Goal: Find specific page/section: Find specific page/section

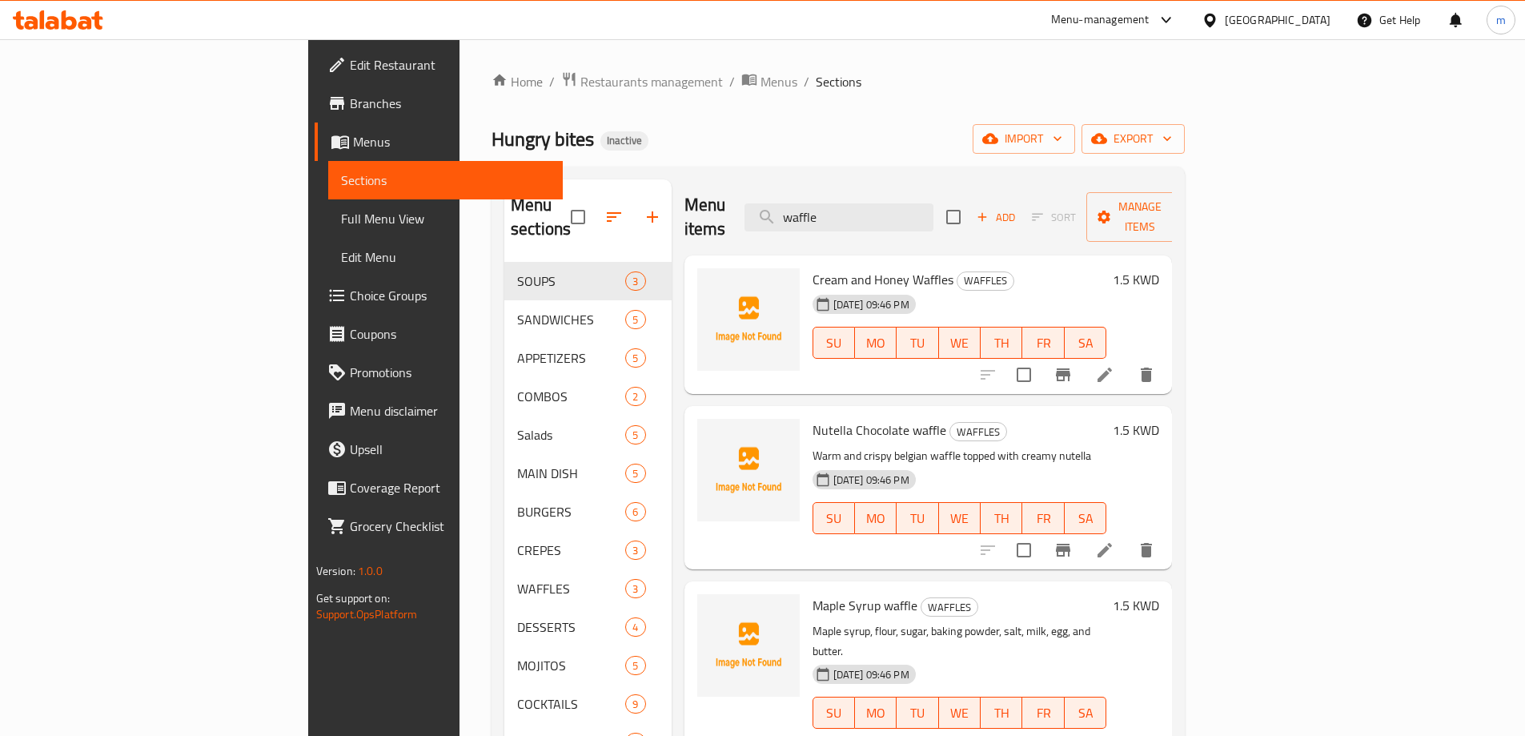
scroll to position [80, 0]
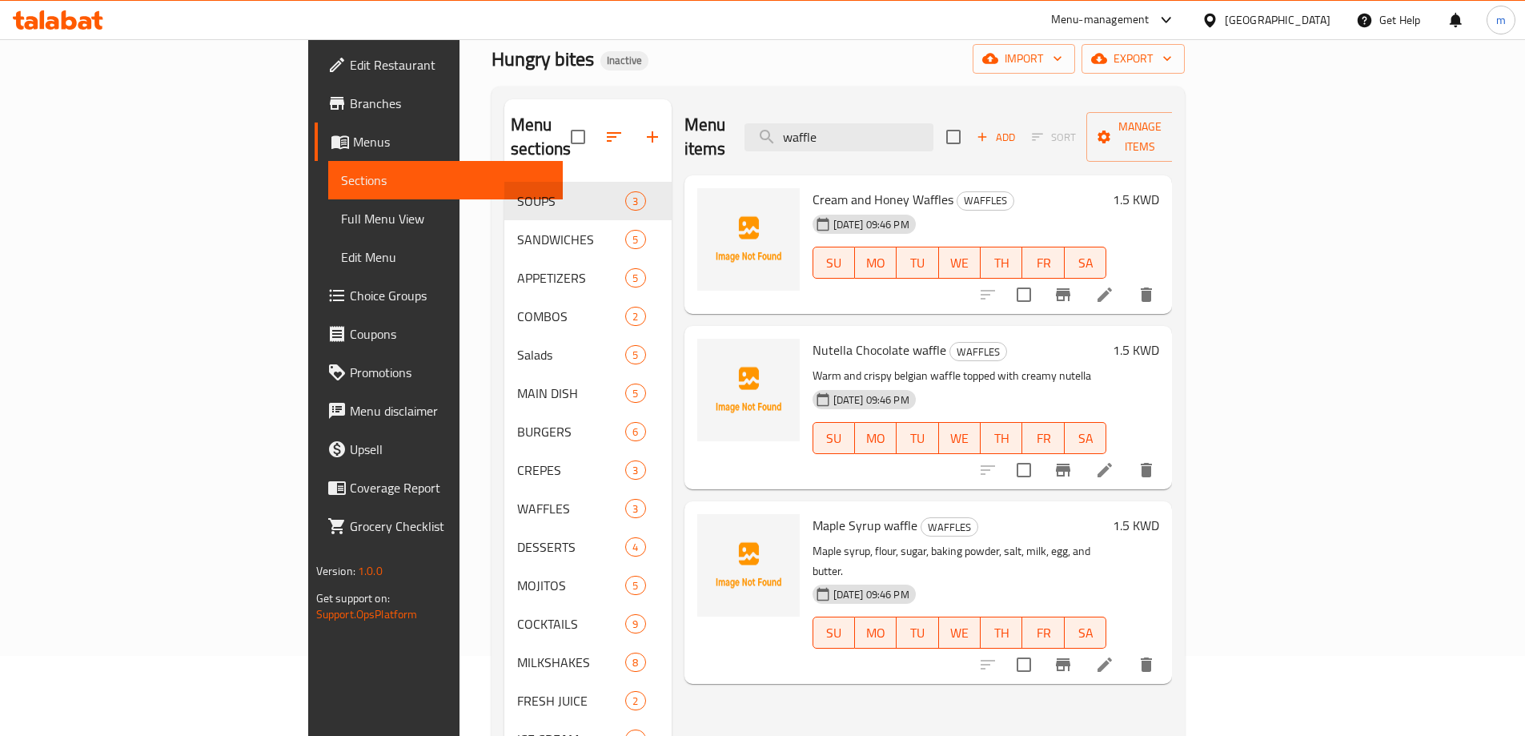
click at [1320, 22] on div "Kuwait" at bounding box center [1278, 20] width 106 height 18
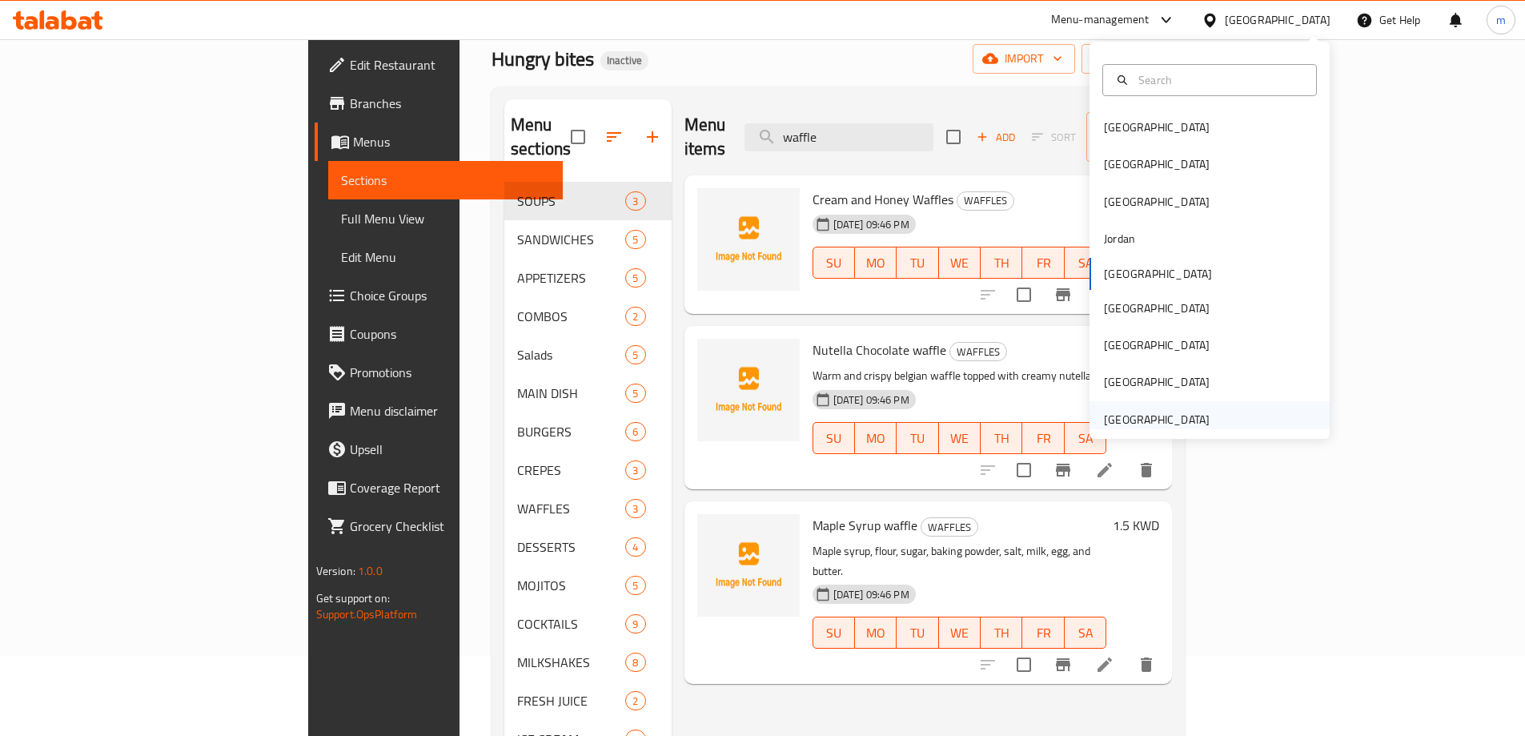
click at [1180, 420] on div "[GEOGRAPHIC_DATA]" at bounding box center [1157, 420] width 106 height 18
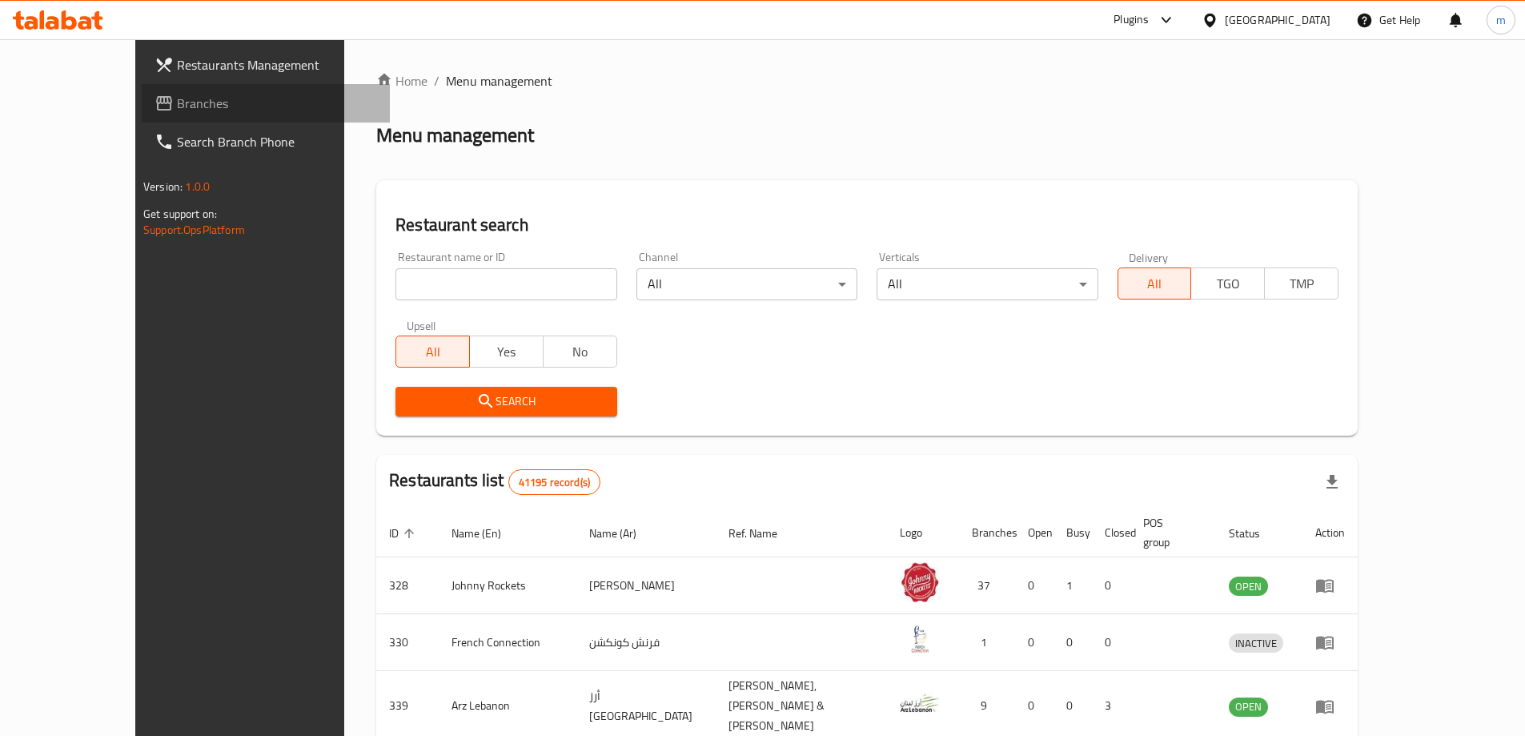
click at [177, 99] on span "Branches" at bounding box center [277, 103] width 200 height 19
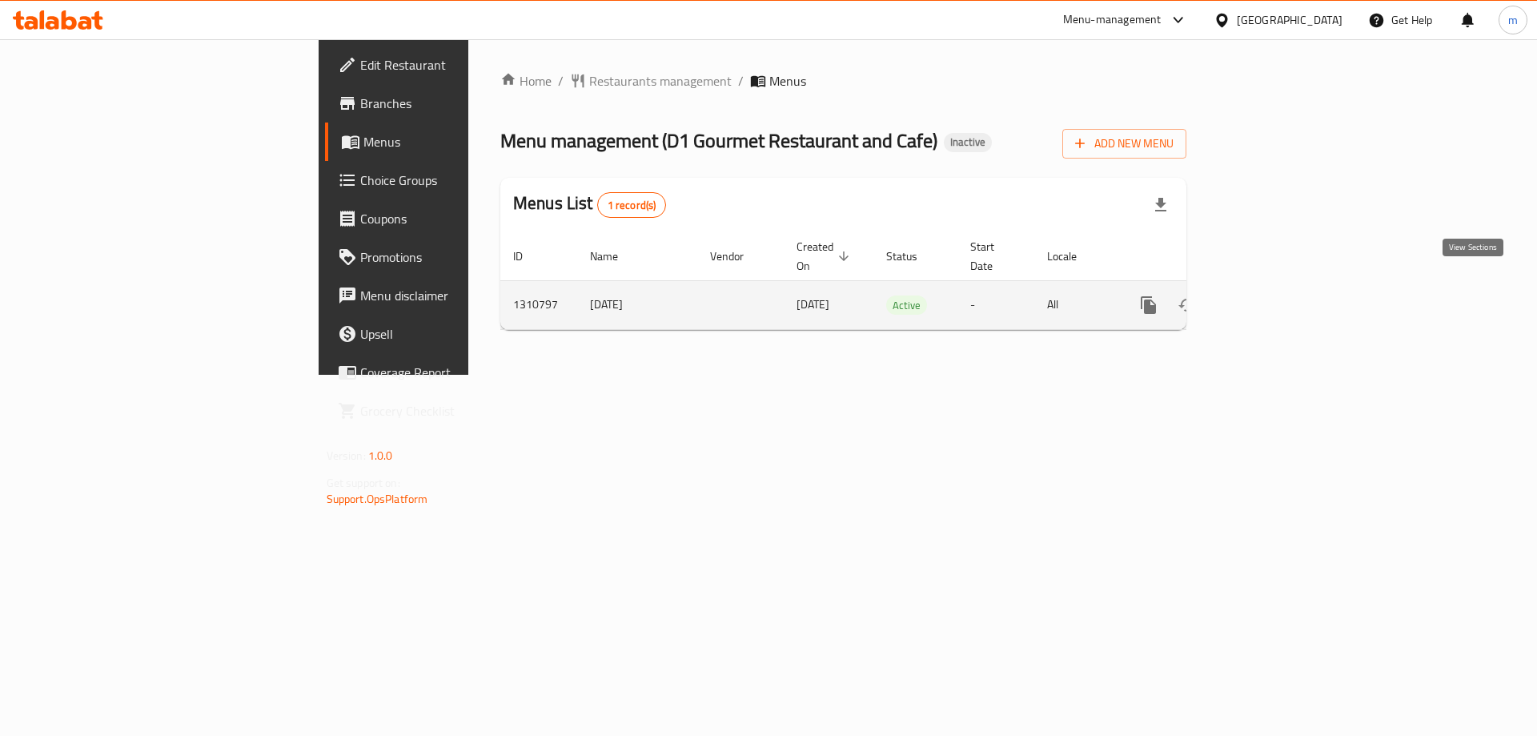
click at [1272, 298] on icon "enhanced table" at bounding box center [1264, 305] width 14 height 14
